Goal: Task Accomplishment & Management: Use online tool/utility

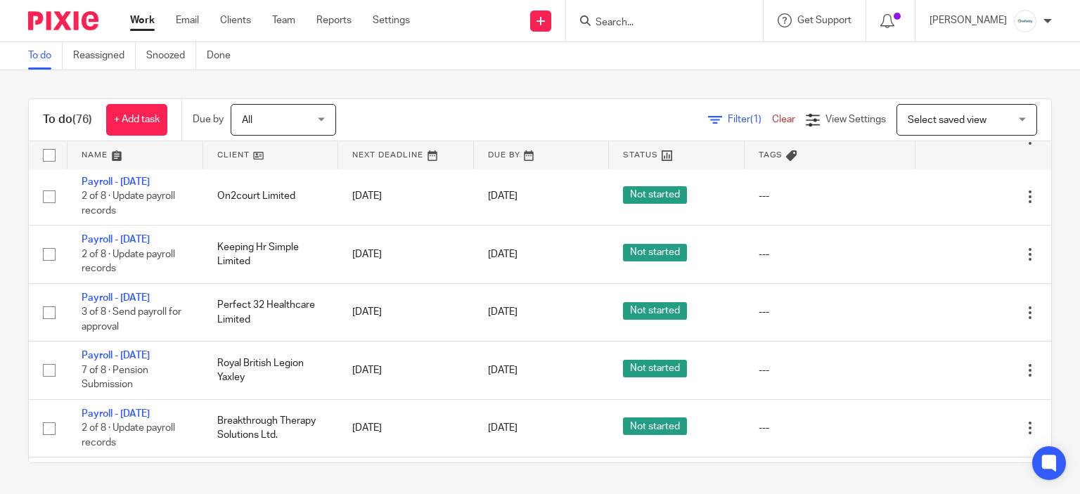
scroll to position [633, 0]
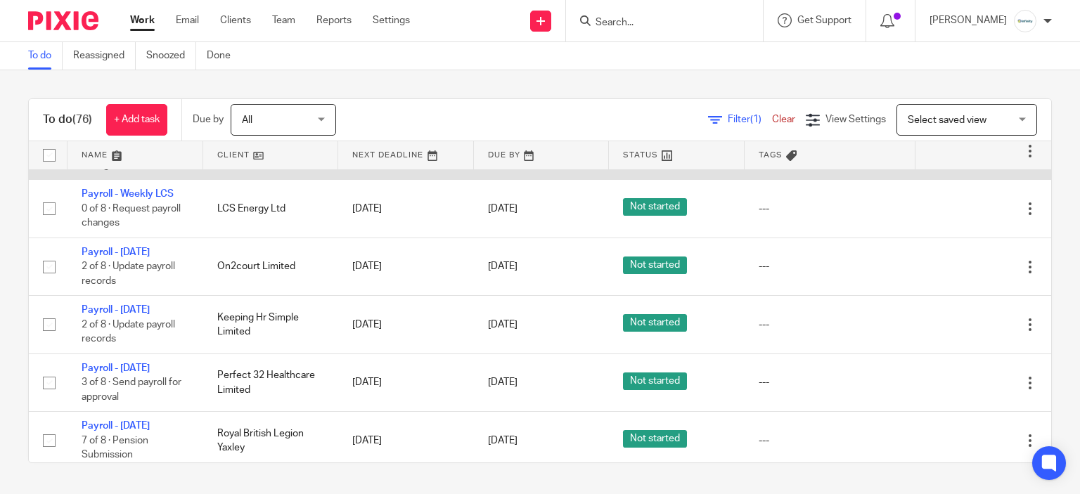
click at [952, 158] on icon at bounding box center [959, 151] width 14 height 14
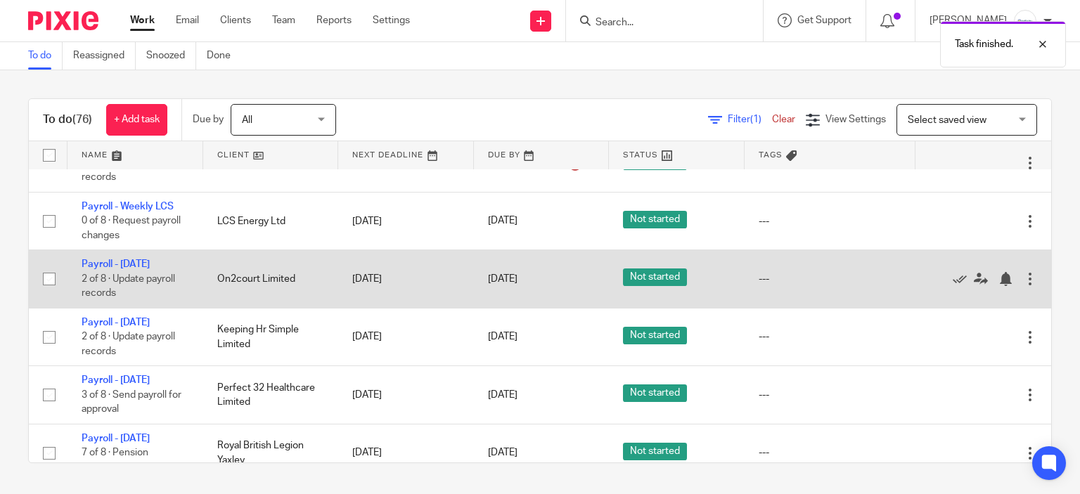
scroll to position [562, 0]
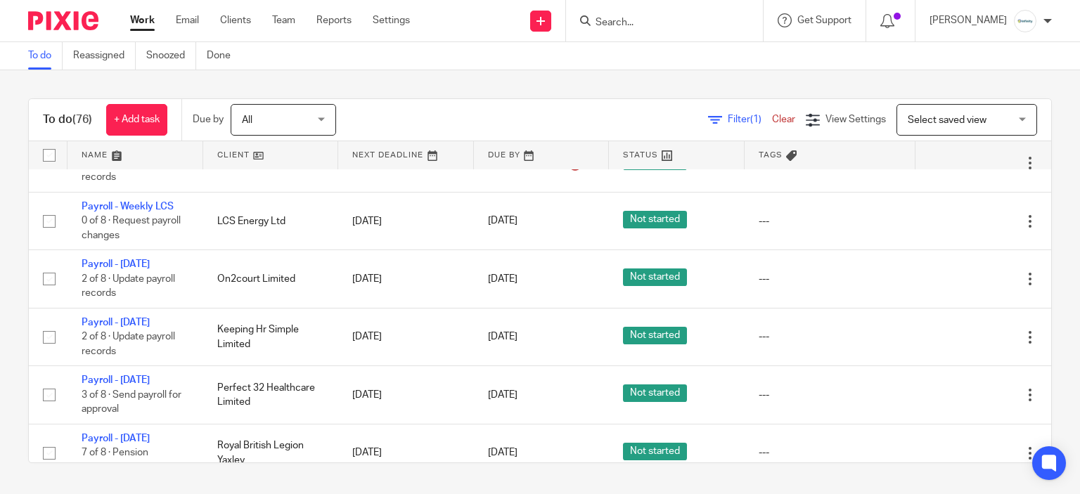
click at [680, 22] on input "Search" at bounding box center [657, 23] width 127 height 13
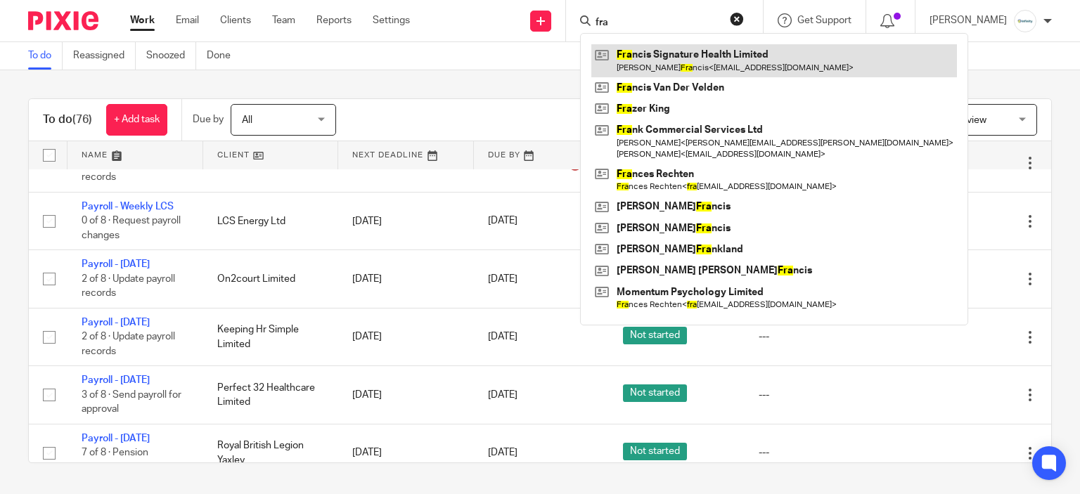
type input "fra"
click at [692, 55] on link at bounding box center [773, 60] width 365 height 32
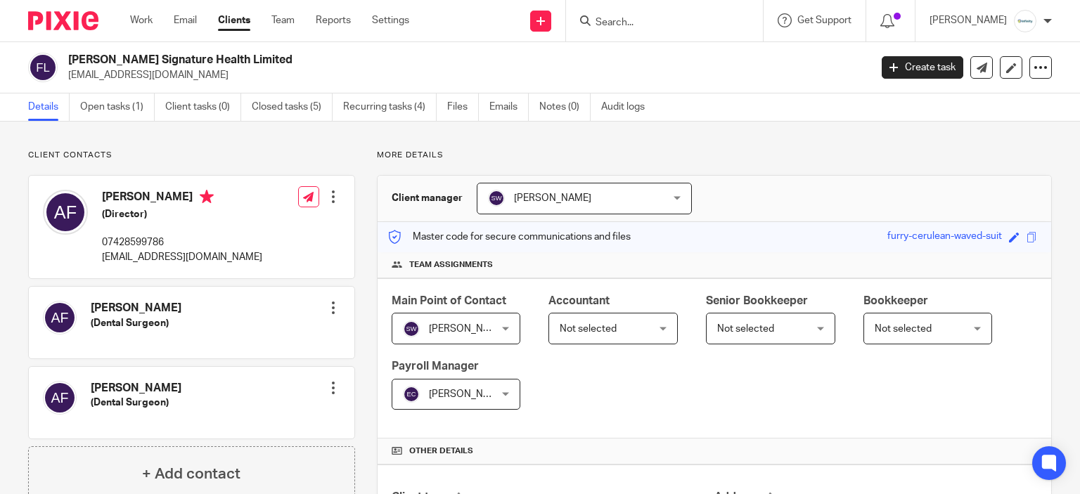
click at [216, 65] on h2 "[PERSON_NAME] Signature Health Limited" at bounding box center [385, 60] width 634 height 15
copy div "[PERSON_NAME] Signature Health Limited"
click at [295, 110] on link "Closed tasks (5)" at bounding box center [292, 106] width 81 height 27
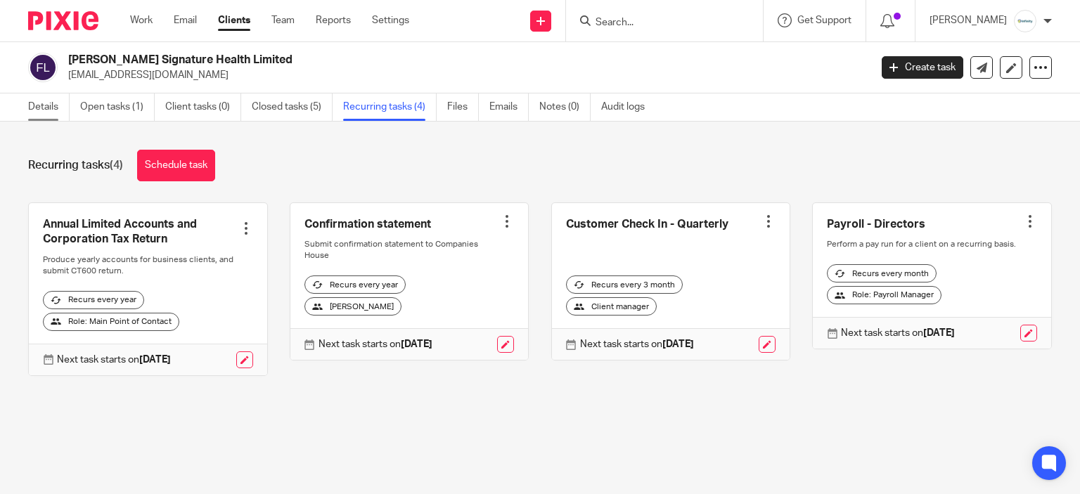
click at [49, 107] on link "Details" at bounding box center [48, 106] width 41 height 27
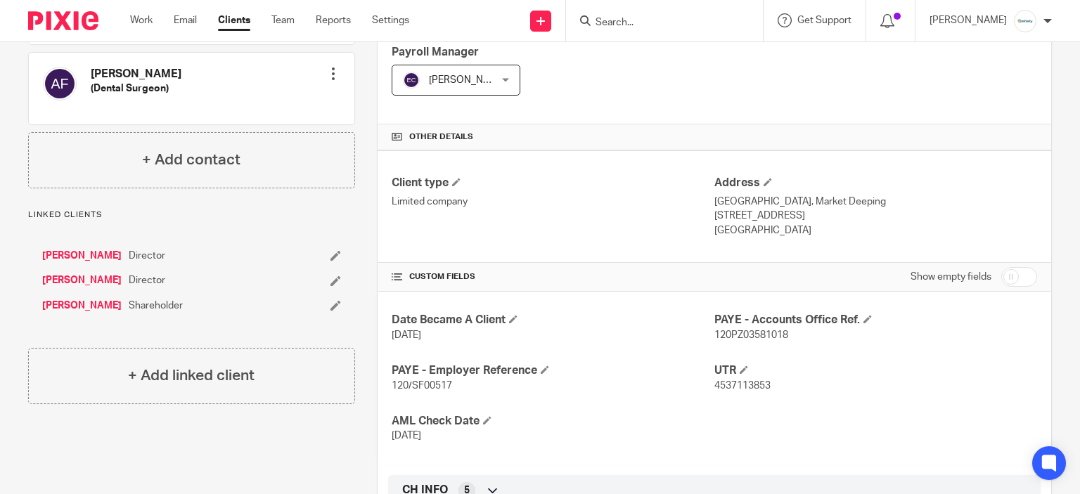
scroll to position [562, 0]
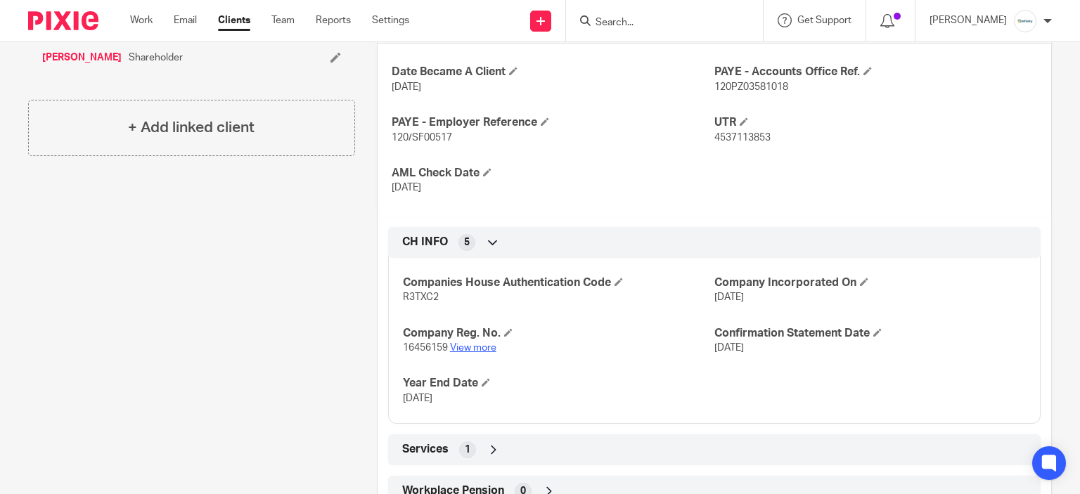
click at [478, 344] on link "View more" at bounding box center [473, 348] width 46 height 10
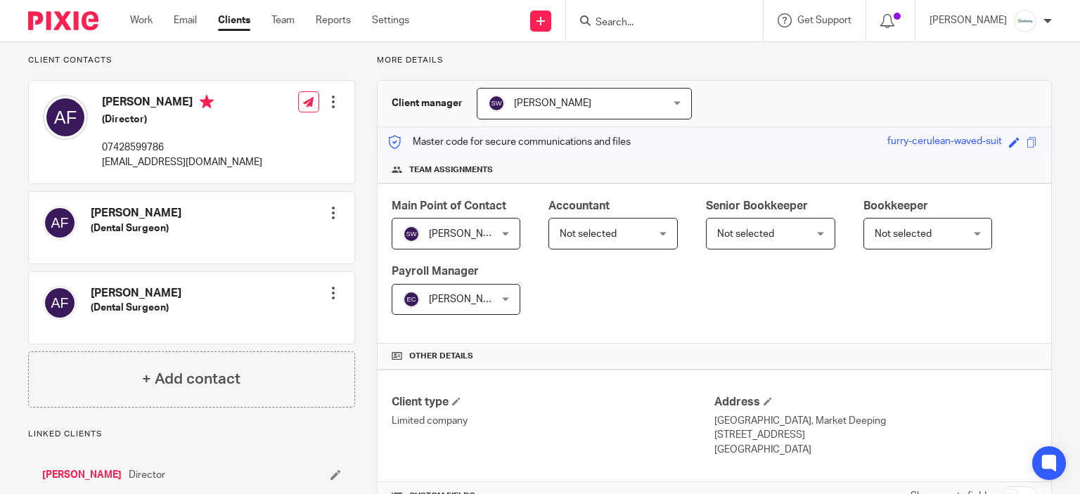
scroll to position [70, 0]
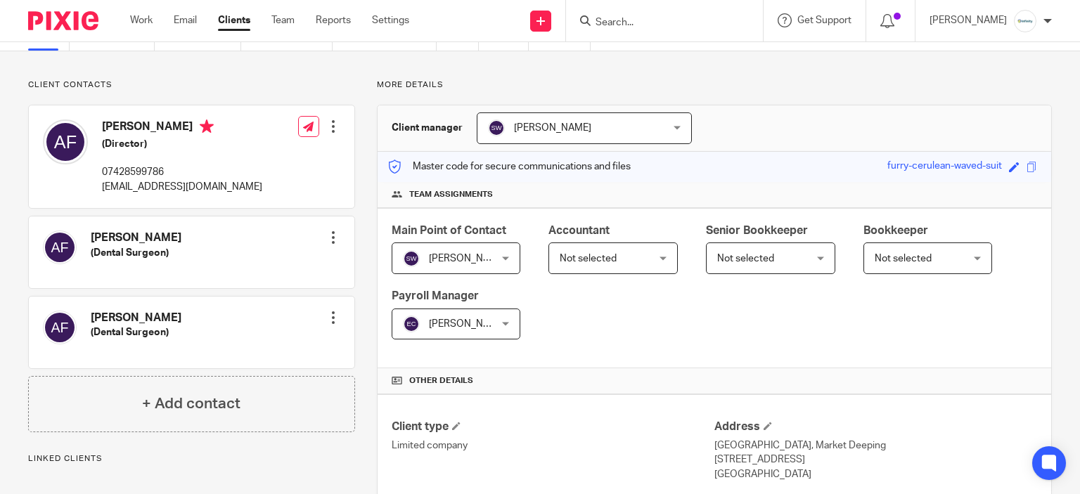
click at [609, 254] on span "Not selected" at bounding box center [587, 259] width 57 height 10
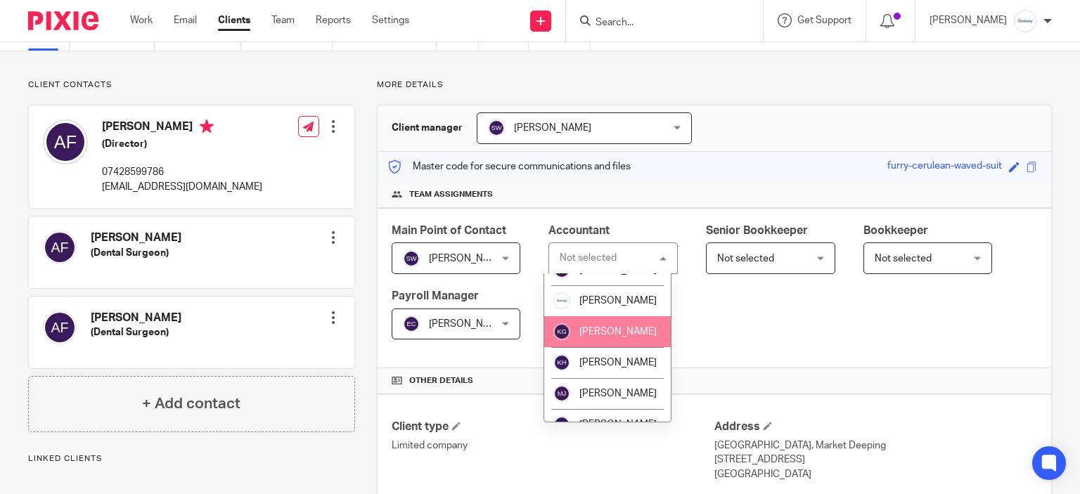
scroll to position [235, 0]
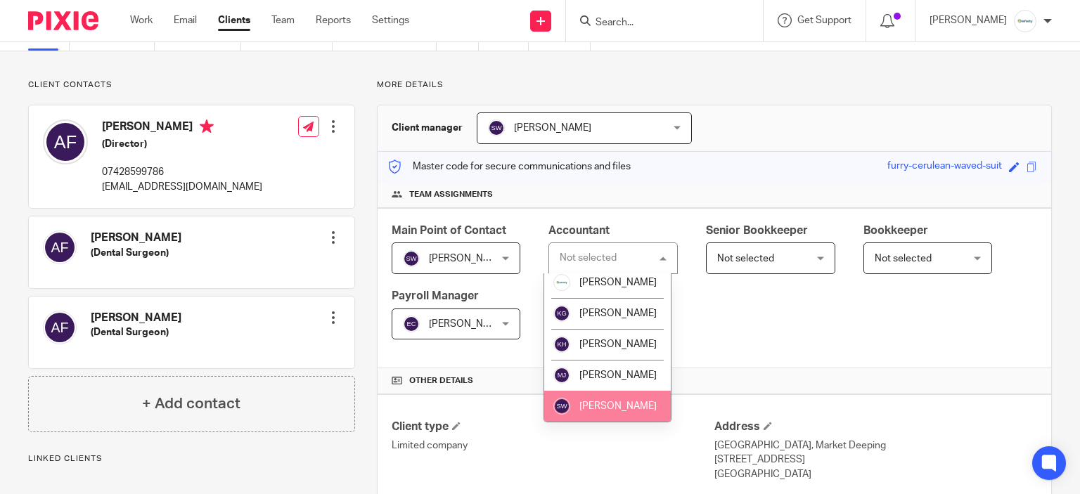
click at [621, 404] on span "Sarah Wills" at bounding box center [617, 406] width 77 height 10
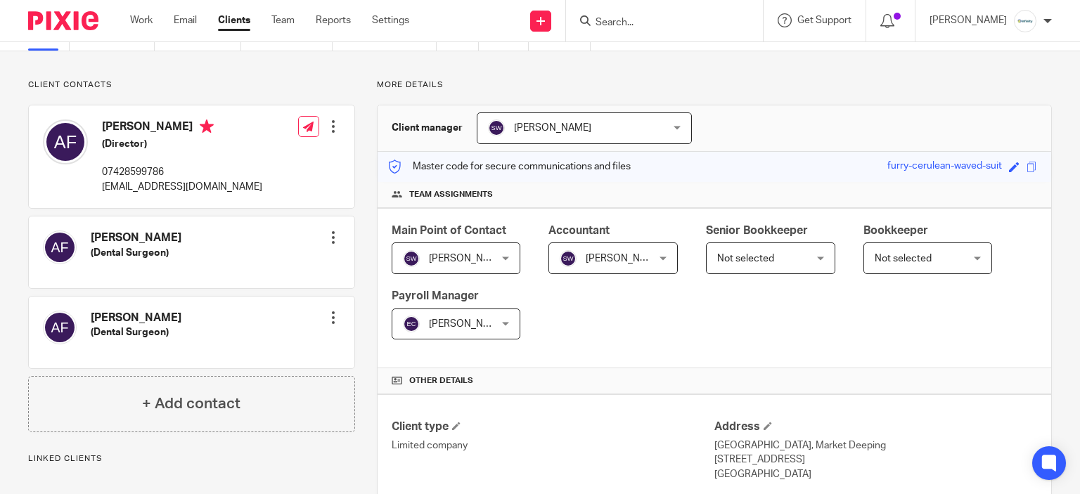
click at [802, 312] on div "Main Point of Contact Sarah Wills Sarah Wills Not selected Aimee Tamburrini Emm…" at bounding box center [713, 288] width 673 height 161
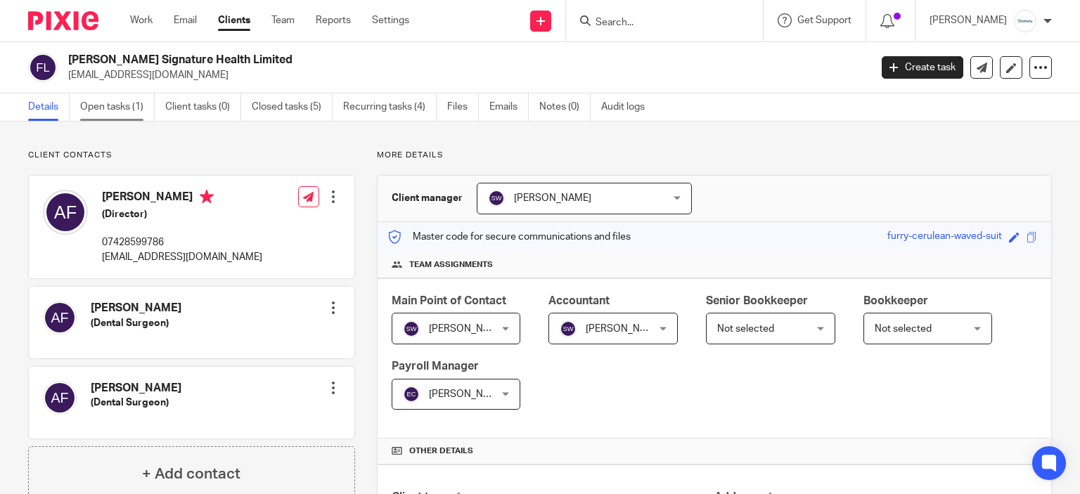
click at [127, 97] on link "Open tasks (1)" at bounding box center [117, 106] width 75 height 27
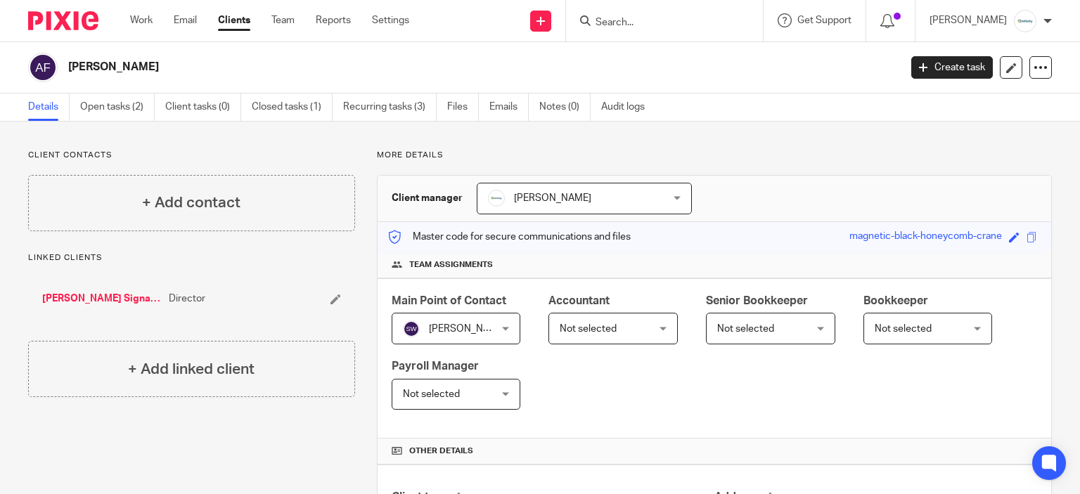
click at [147, 124] on div "Client contacts + Add contact Linked clients [PERSON_NAME] Signature Health Lim…" at bounding box center [540, 486] width 1080 height 729
drag, startPoint x: 141, startPoint y: 108, endPoint x: 510, endPoint y: 18, distance: 380.5
click at [141, 109] on link "Open tasks (2)" at bounding box center [117, 106] width 75 height 27
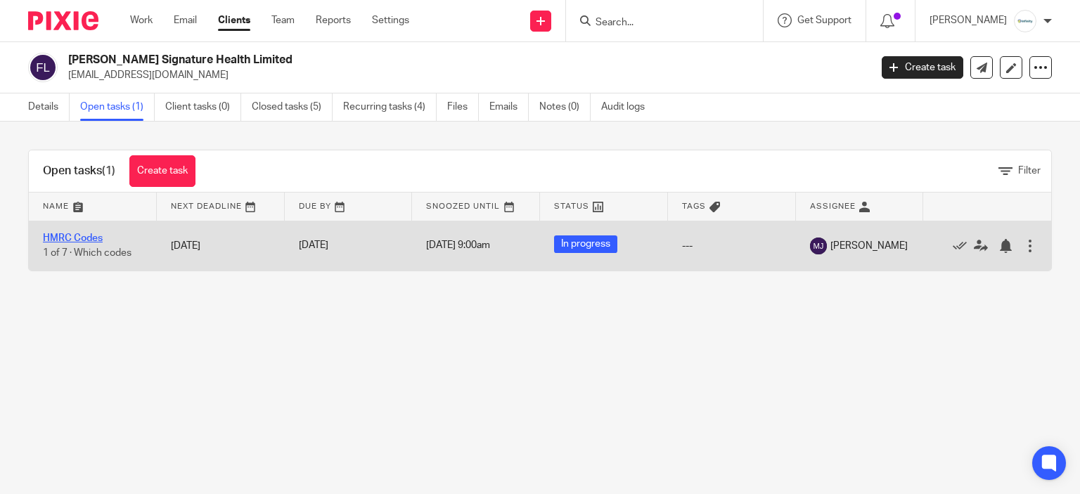
click at [91, 233] on link "HMRC Codes" at bounding box center [73, 238] width 60 height 10
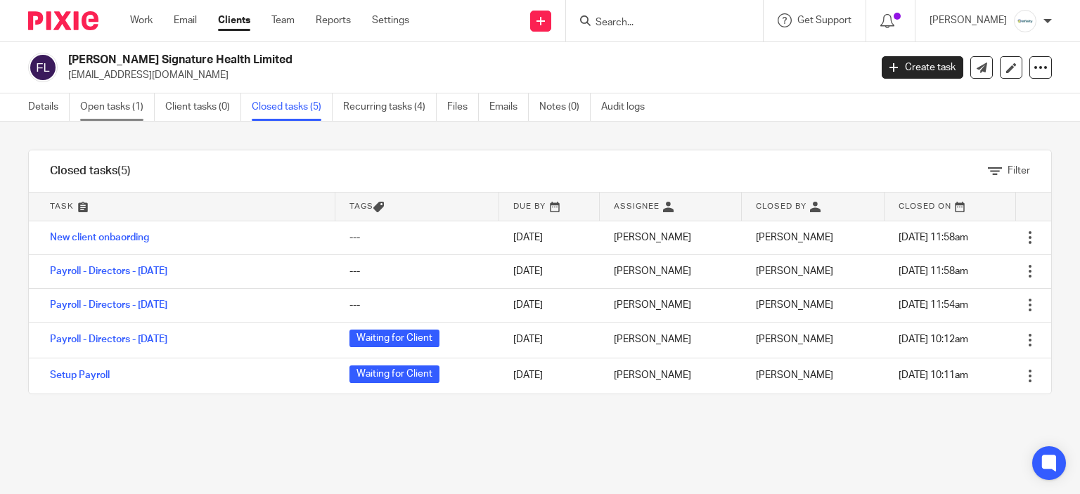
click at [124, 105] on link "Open tasks (1)" at bounding box center [117, 106] width 75 height 27
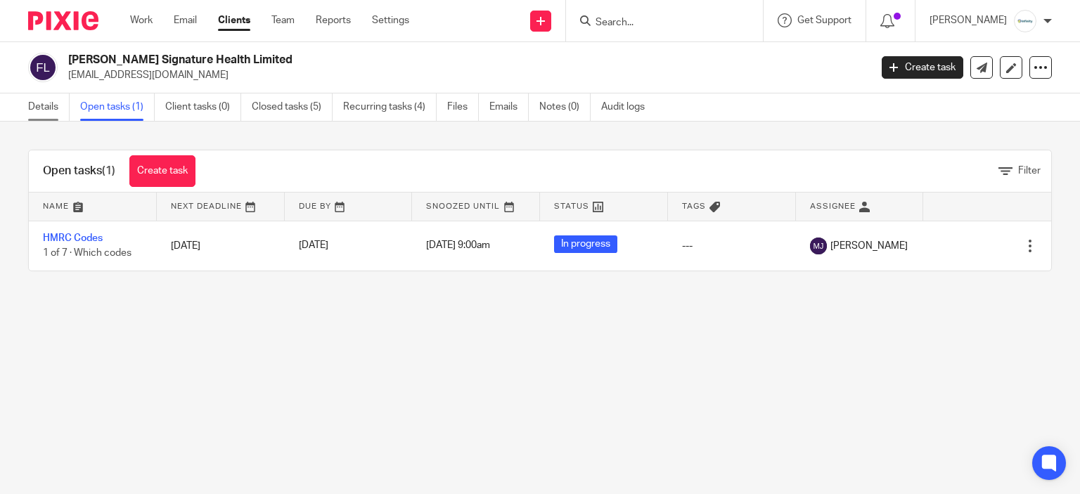
click at [48, 104] on link "Details" at bounding box center [48, 106] width 41 height 27
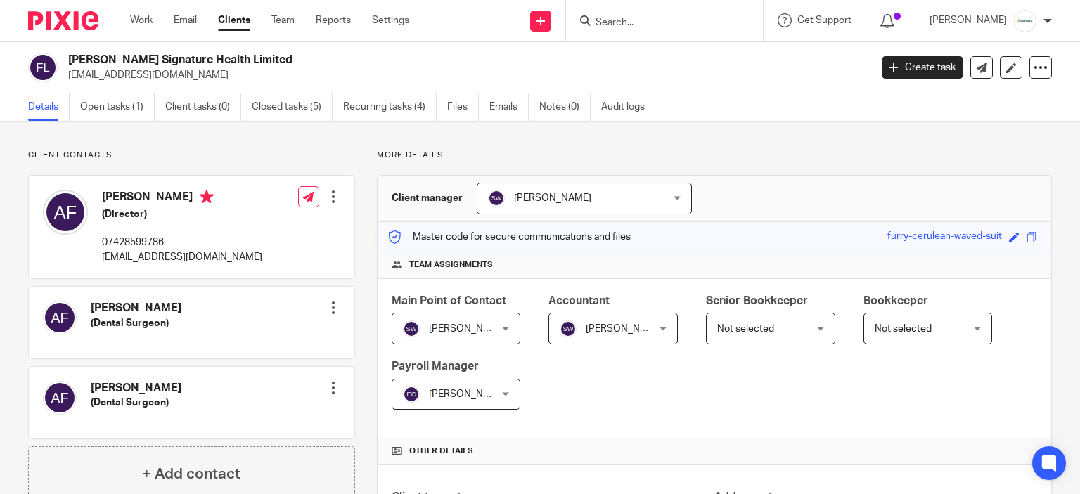
scroll to position [281, 0]
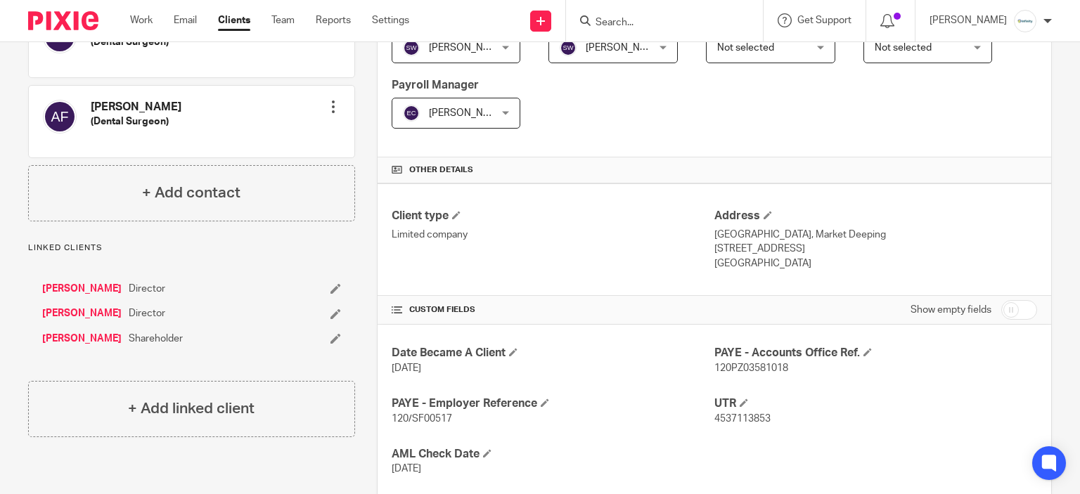
drag, startPoint x: 98, startPoint y: 336, endPoint x: 115, endPoint y: 354, distance: 24.4
click at [115, 354] on div "Andrew Francis Director Abigail Francis Director Dorota Henryka Francis Shareho…" at bounding box center [191, 314] width 327 height 92
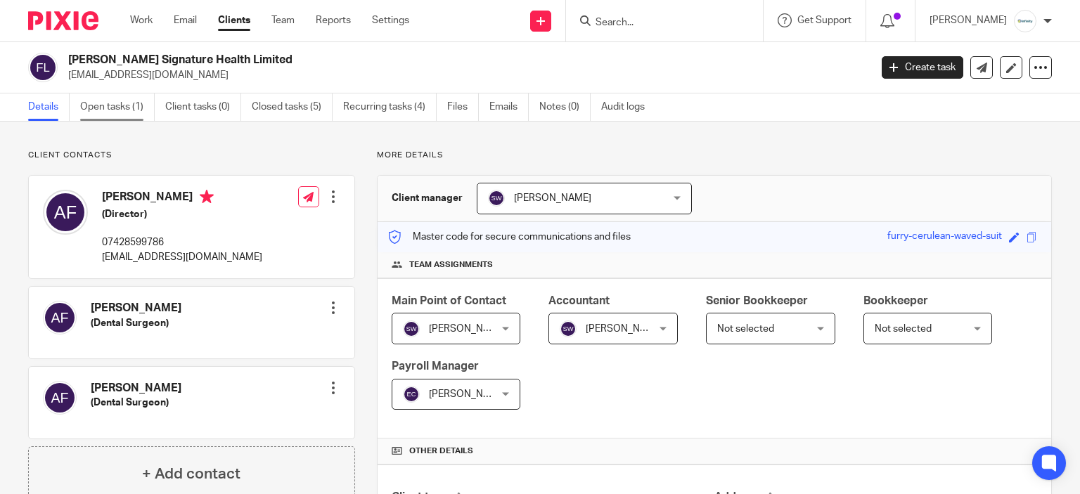
click at [127, 112] on link "Open tasks (1)" at bounding box center [117, 106] width 75 height 27
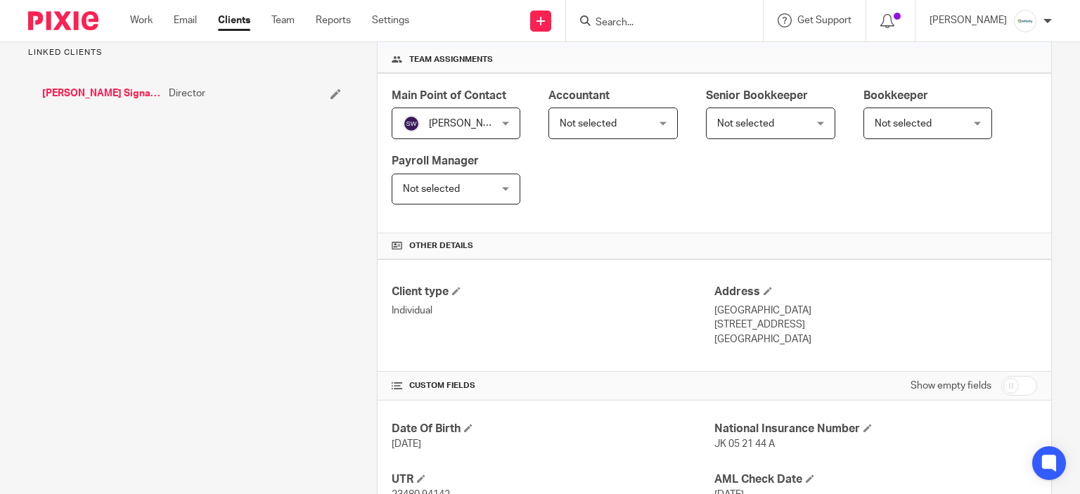
scroll to position [354, 0]
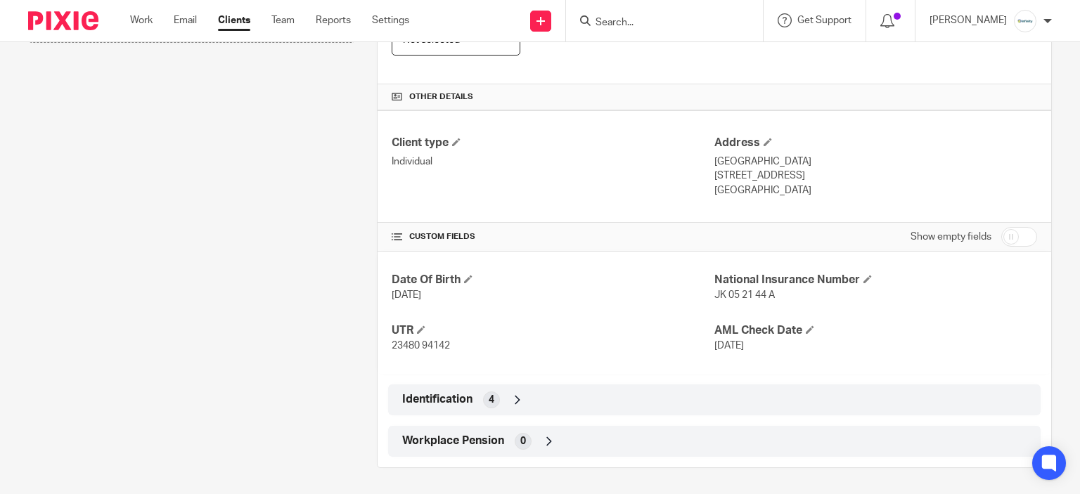
click at [526, 396] on div "Identification 4" at bounding box center [714, 400] width 631 height 24
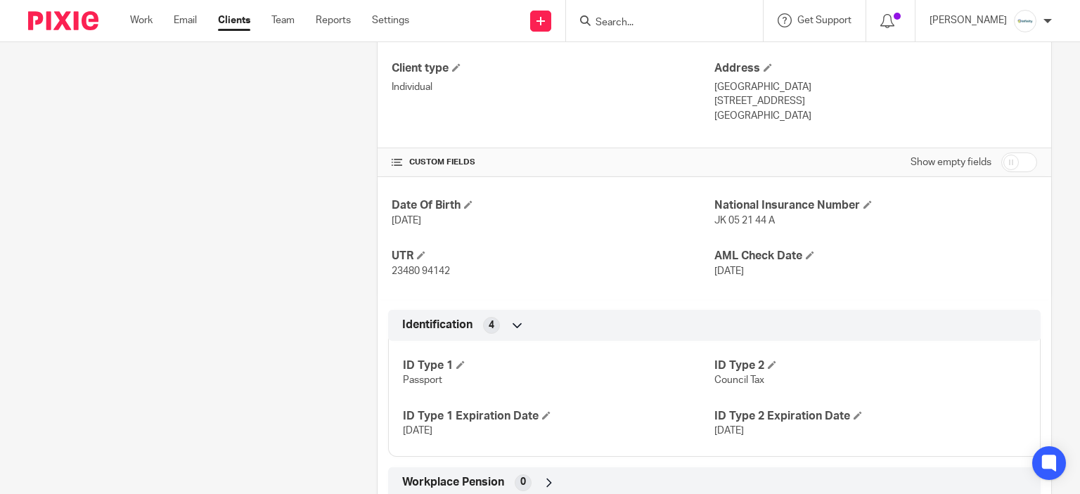
scroll to position [470, 0]
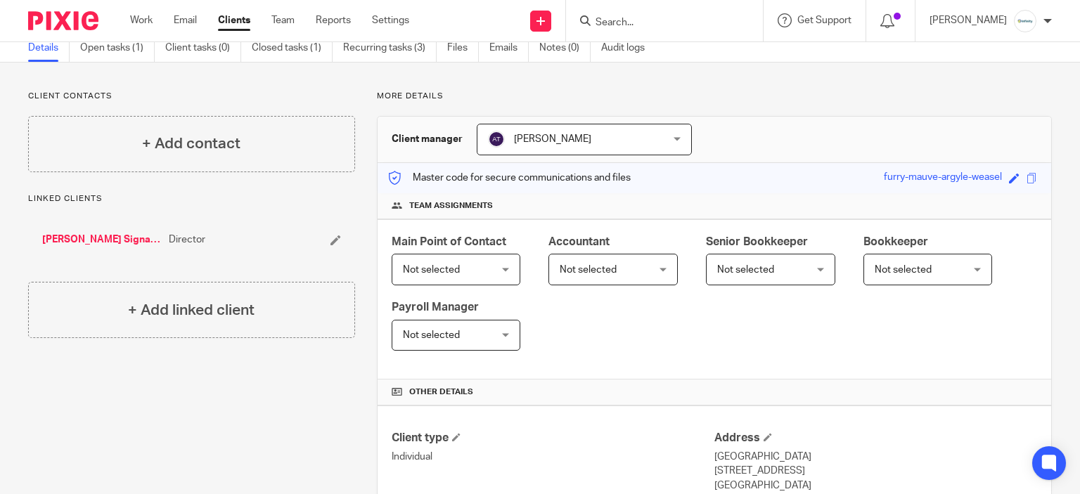
scroll to position [351, 0]
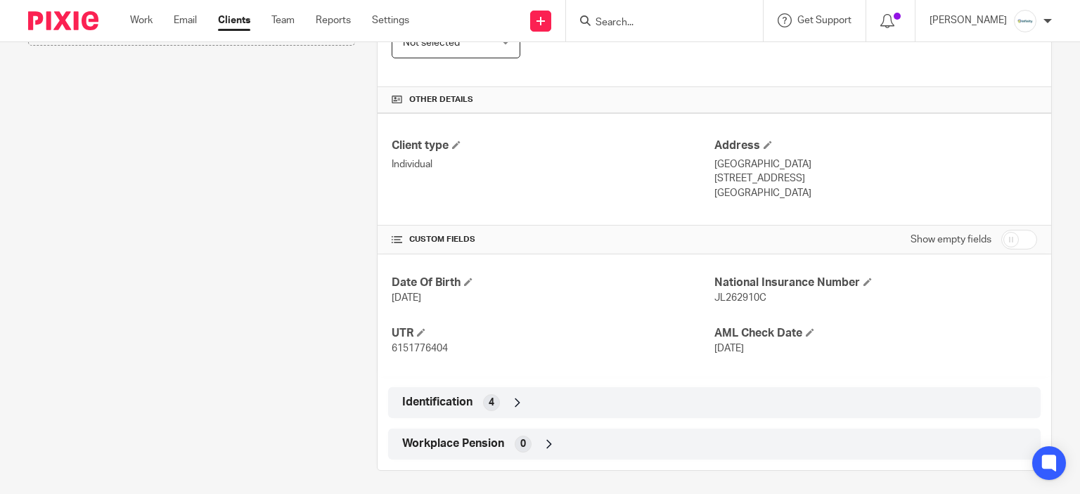
click at [512, 406] on div "Identification 4" at bounding box center [714, 403] width 631 height 24
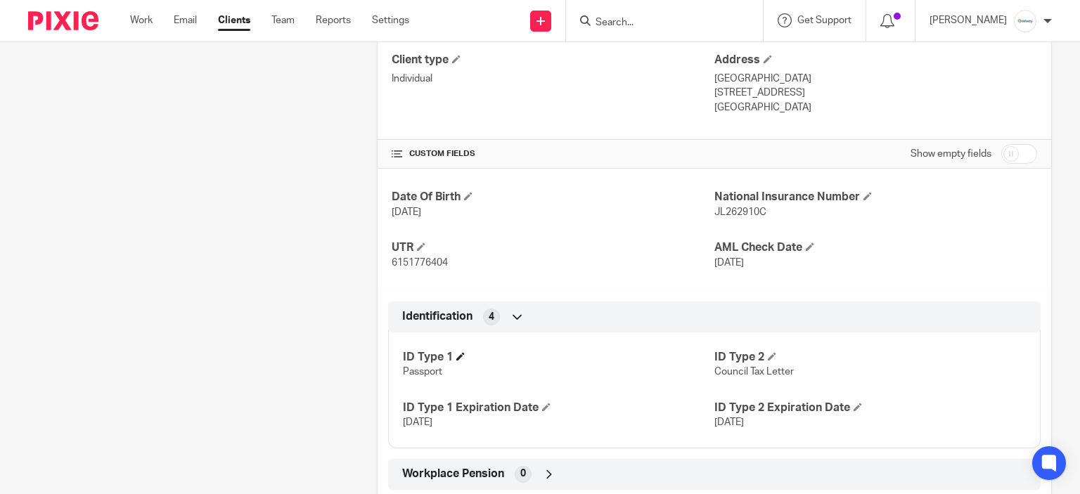
scroll to position [470, 0]
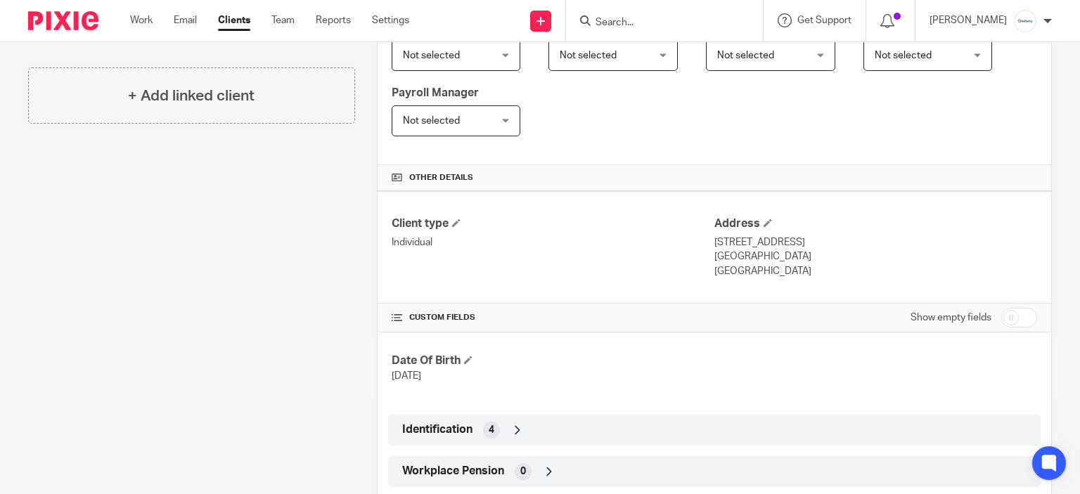
scroll to position [304, 0]
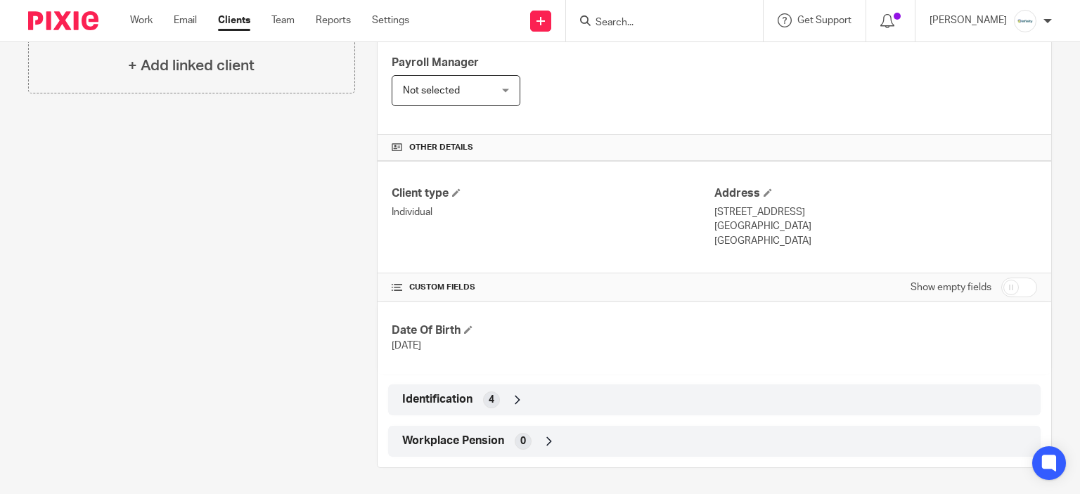
click at [465, 396] on span "Identification" at bounding box center [437, 399] width 70 height 15
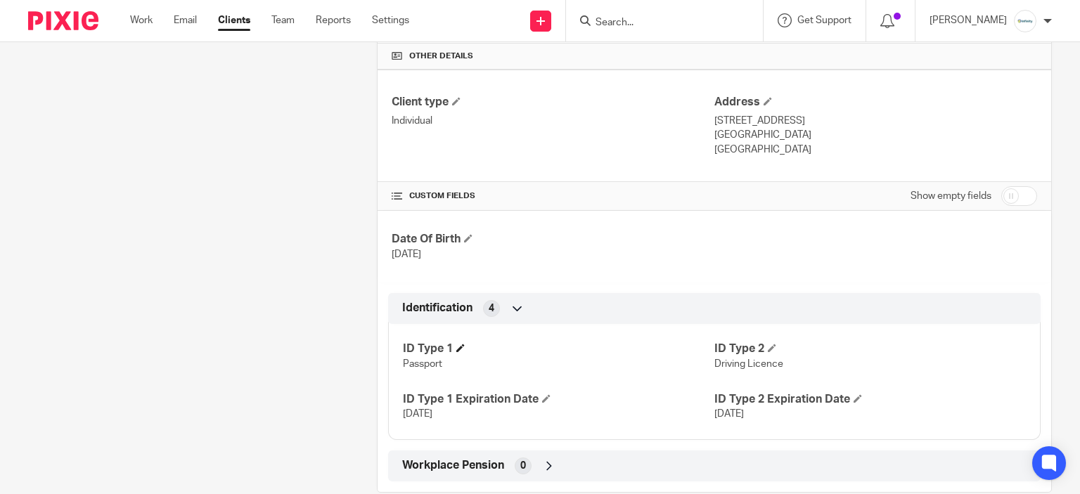
scroll to position [420, 0]
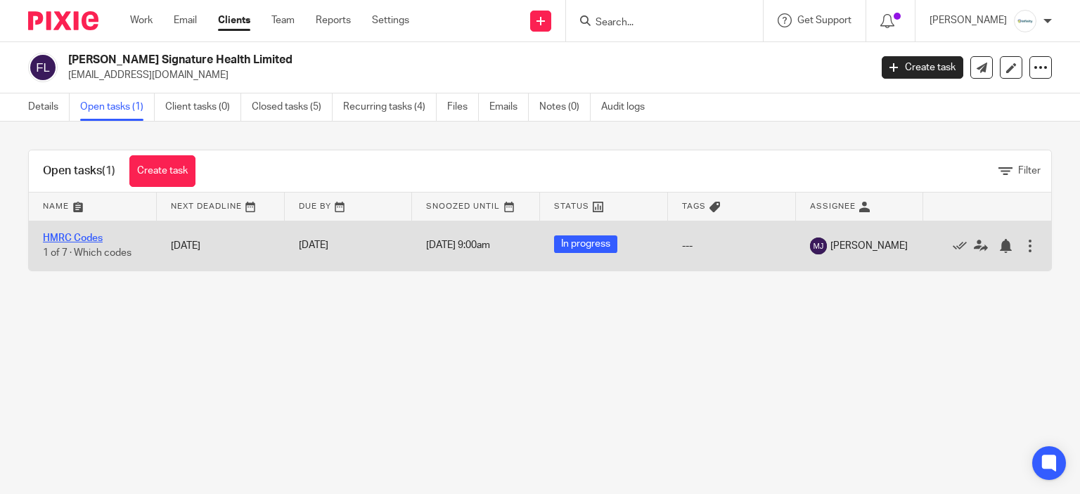
click at [83, 240] on link "HMRC Codes" at bounding box center [73, 238] width 60 height 10
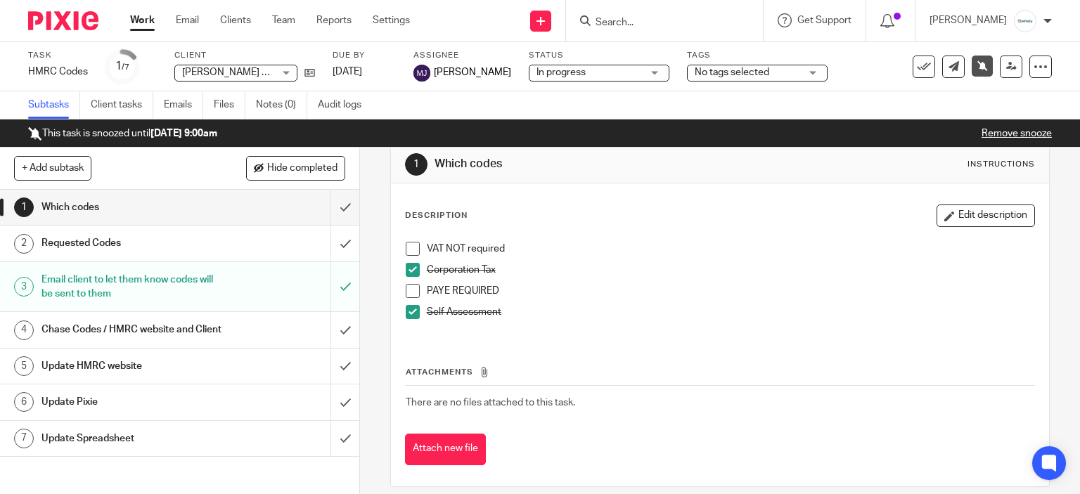
scroll to position [36, 0]
